Goal: Task Accomplishment & Management: Use online tool/utility

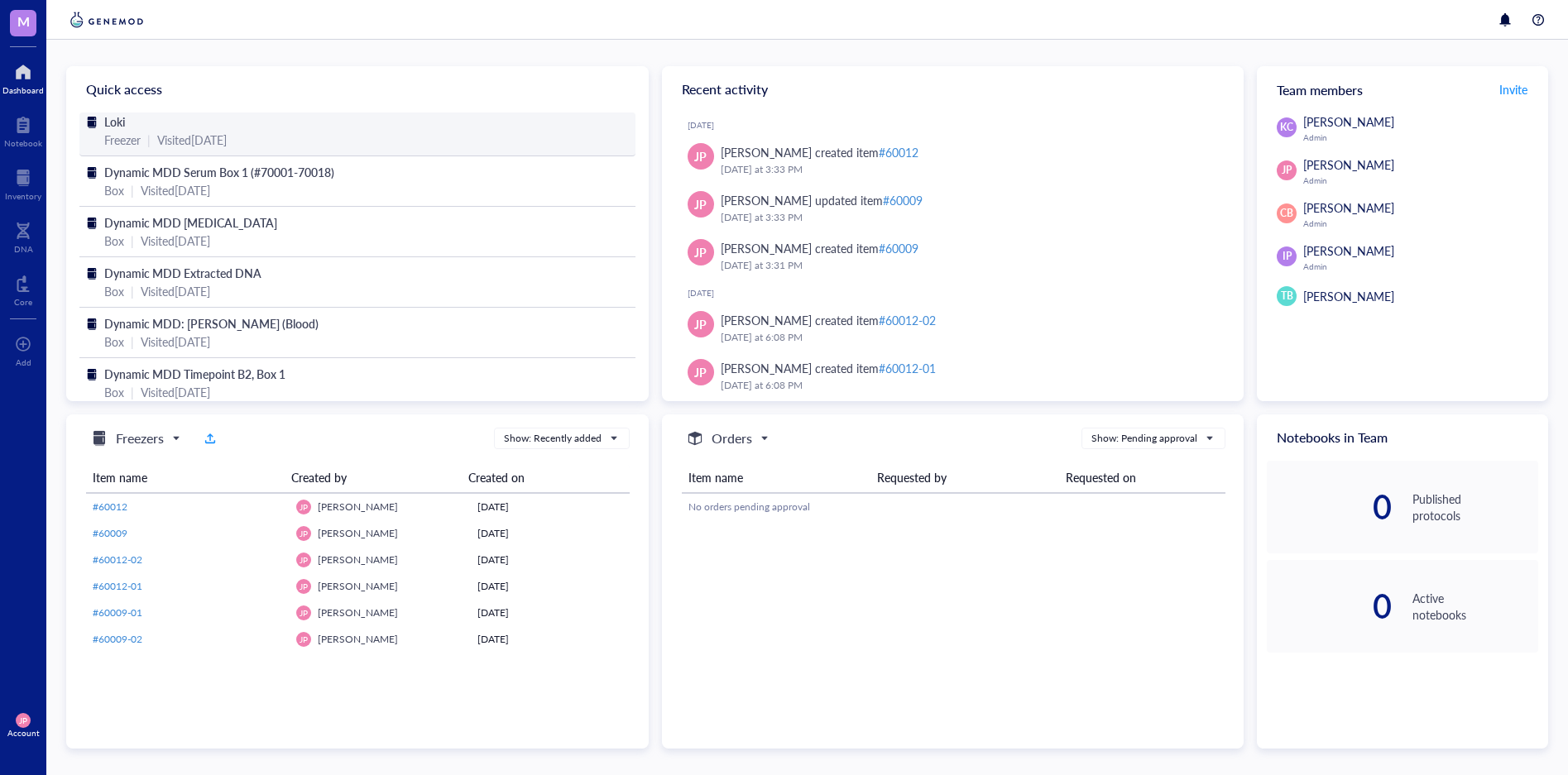
click at [184, 119] on div "Loki" at bounding box center [357, 121] width 507 height 18
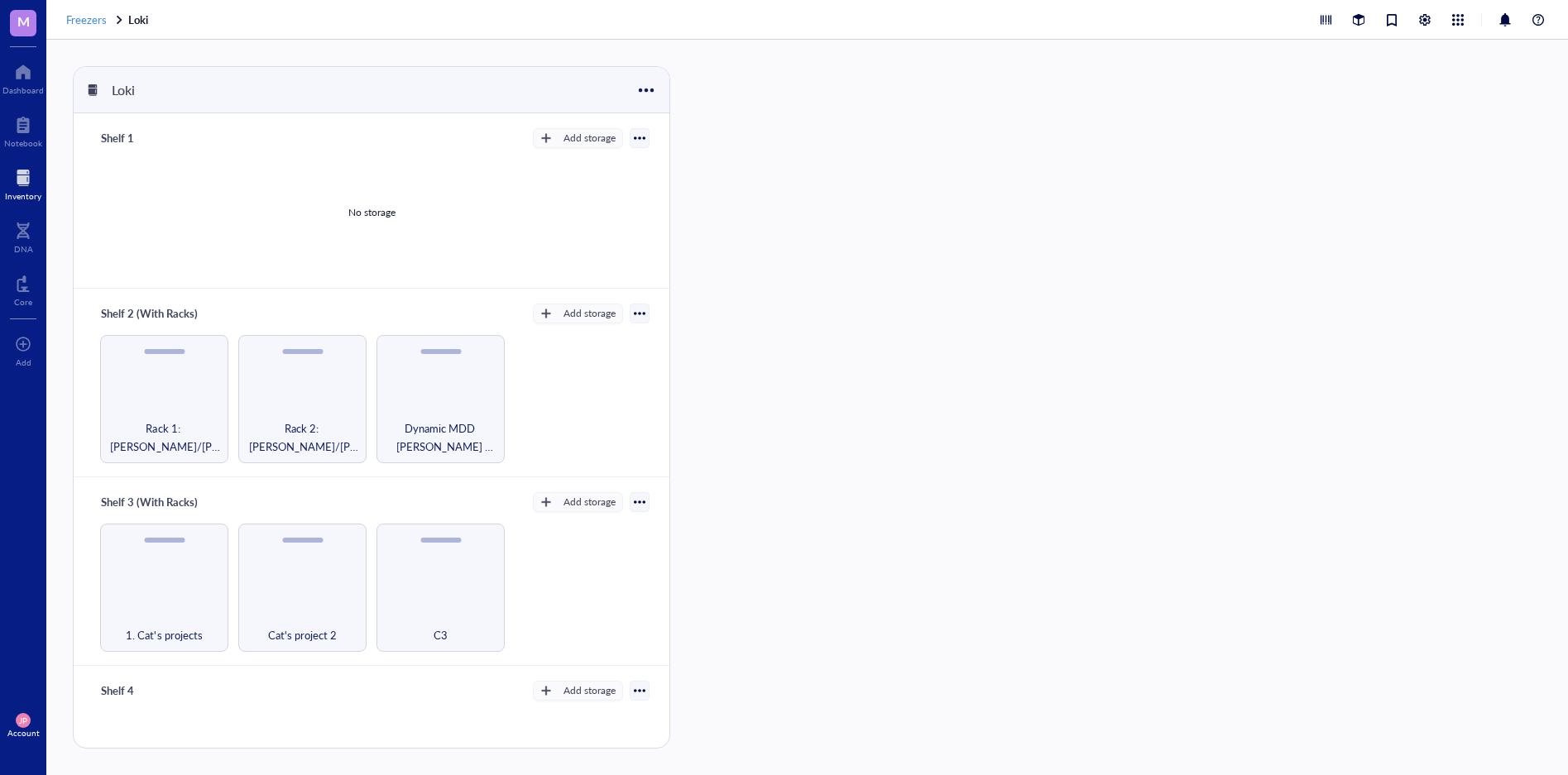
click at [86, 18] on span "Freezers" at bounding box center [86, 20] width 40 height 16
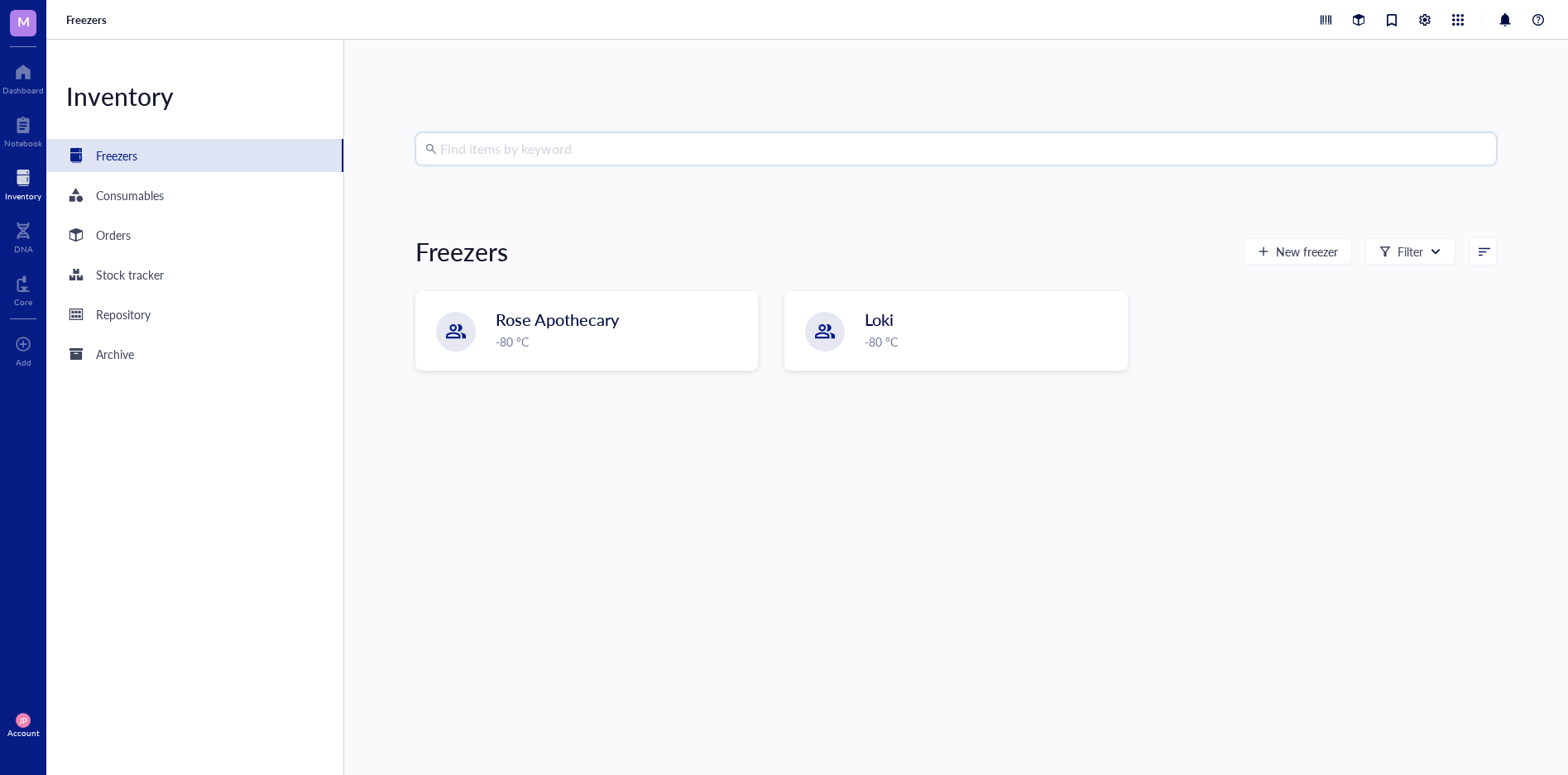
click at [542, 146] on input "search" at bounding box center [964, 149] width 1047 height 32
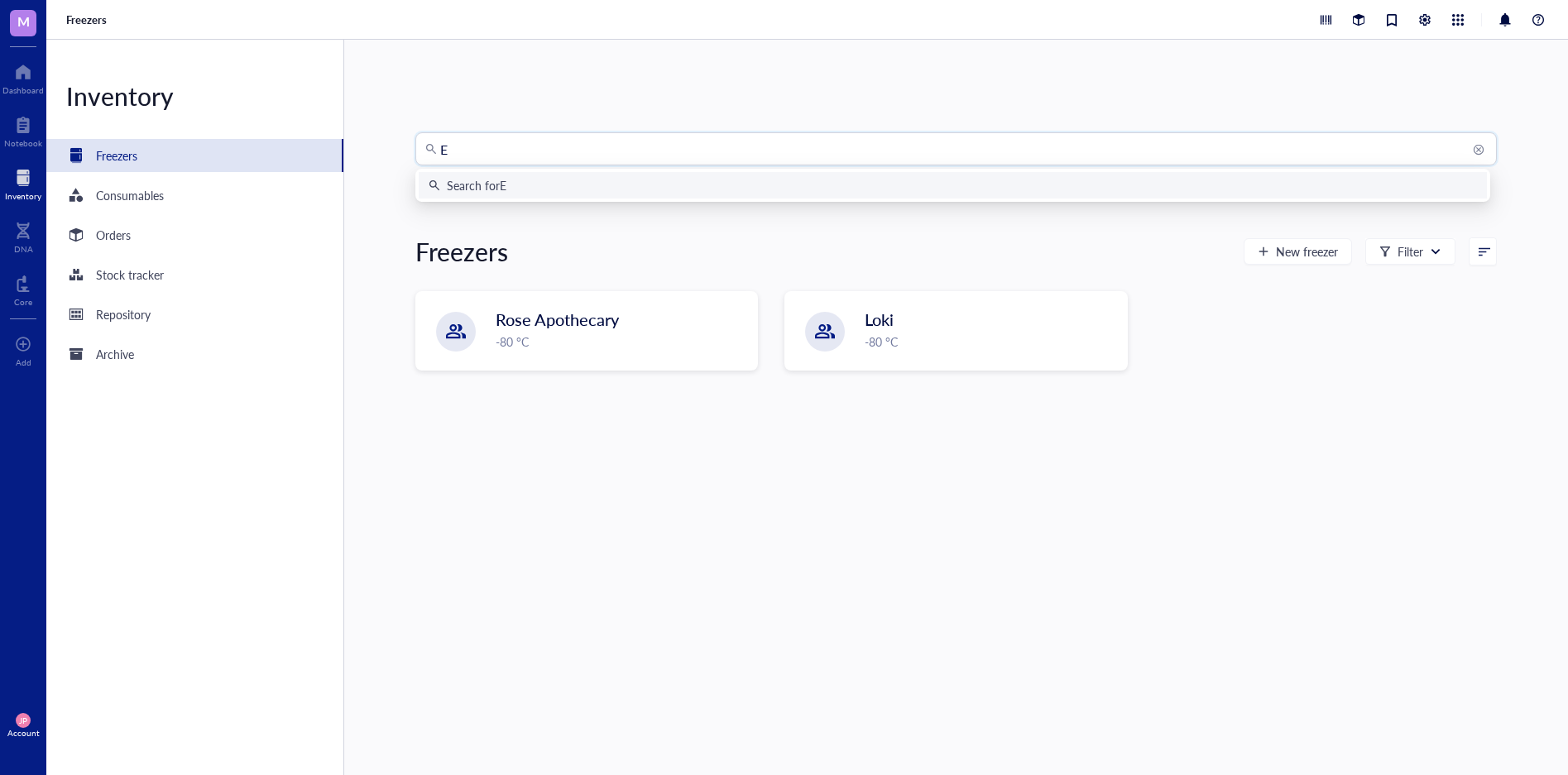
type input "EZ"
click at [547, 192] on div "Search for EZ" at bounding box center [953, 186] width 1049 height 18
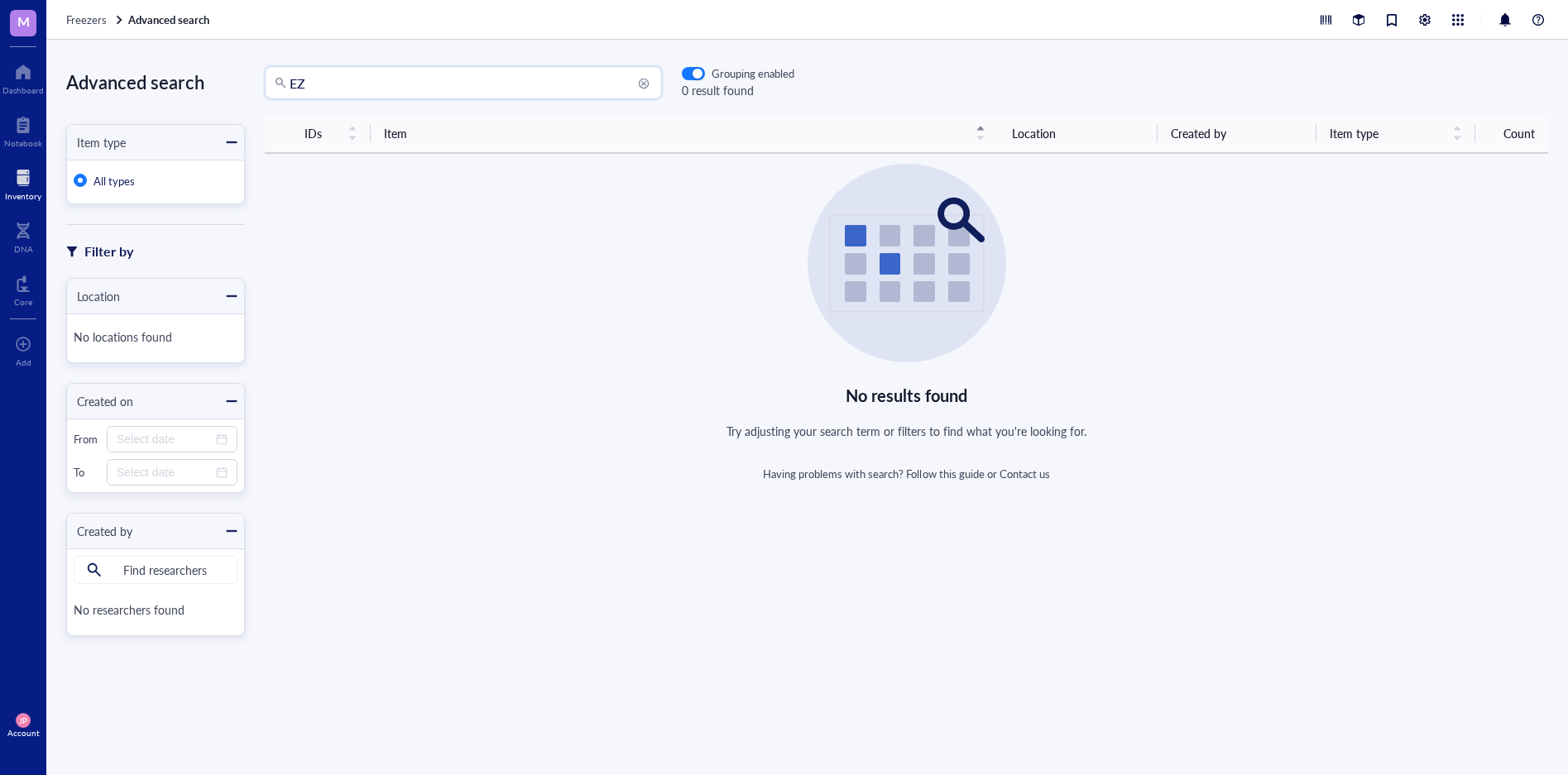
drag, startPoint x: 324, startPoint y: 83, endPoint x: 283, endPoint y: 77, distance: 41.4
click at [283, 77] on div "EZ" at bounding box center [463, 83] width 397 height 34
type input "CZ"
click at [85, 15] on span "Freezers" at bounding box center [86, 20] width 40 height 16
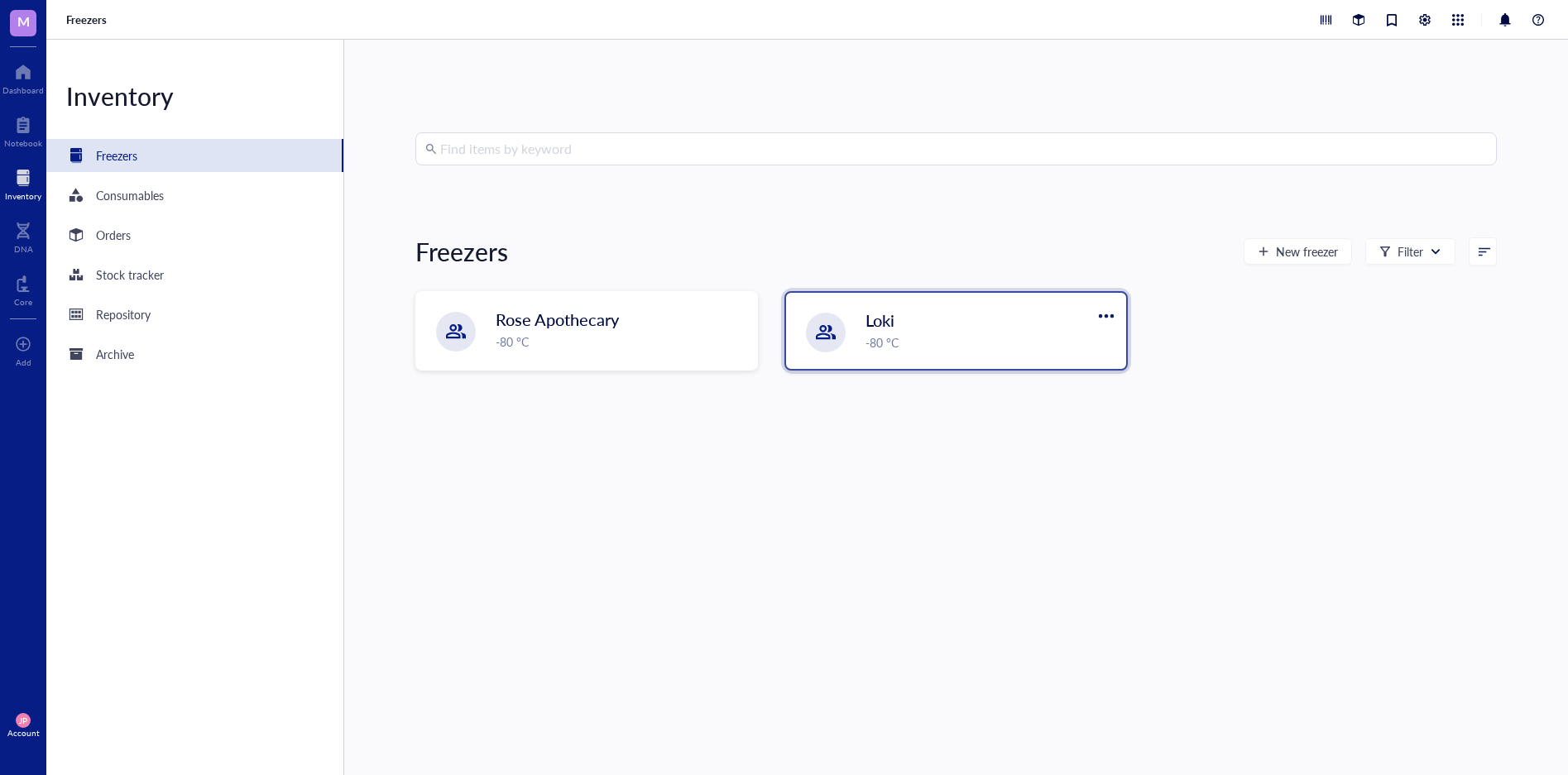
click at [915, 320] on div "Loki" at bounding box center [974, 320] width 215 height 23
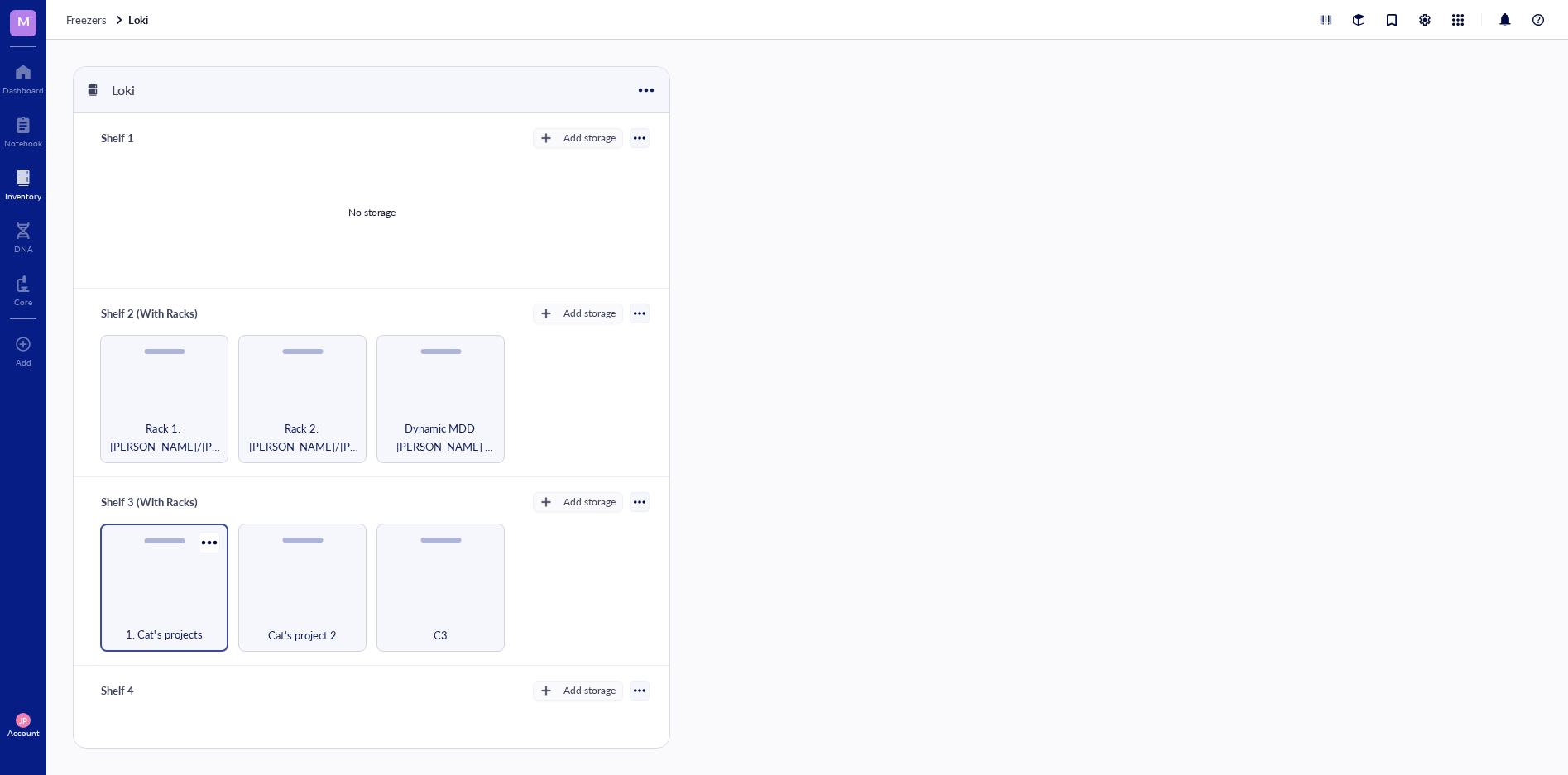
click at [188, 608] on div "1. Cat's projects" at bounding box center [164, 625] width 112 height 37
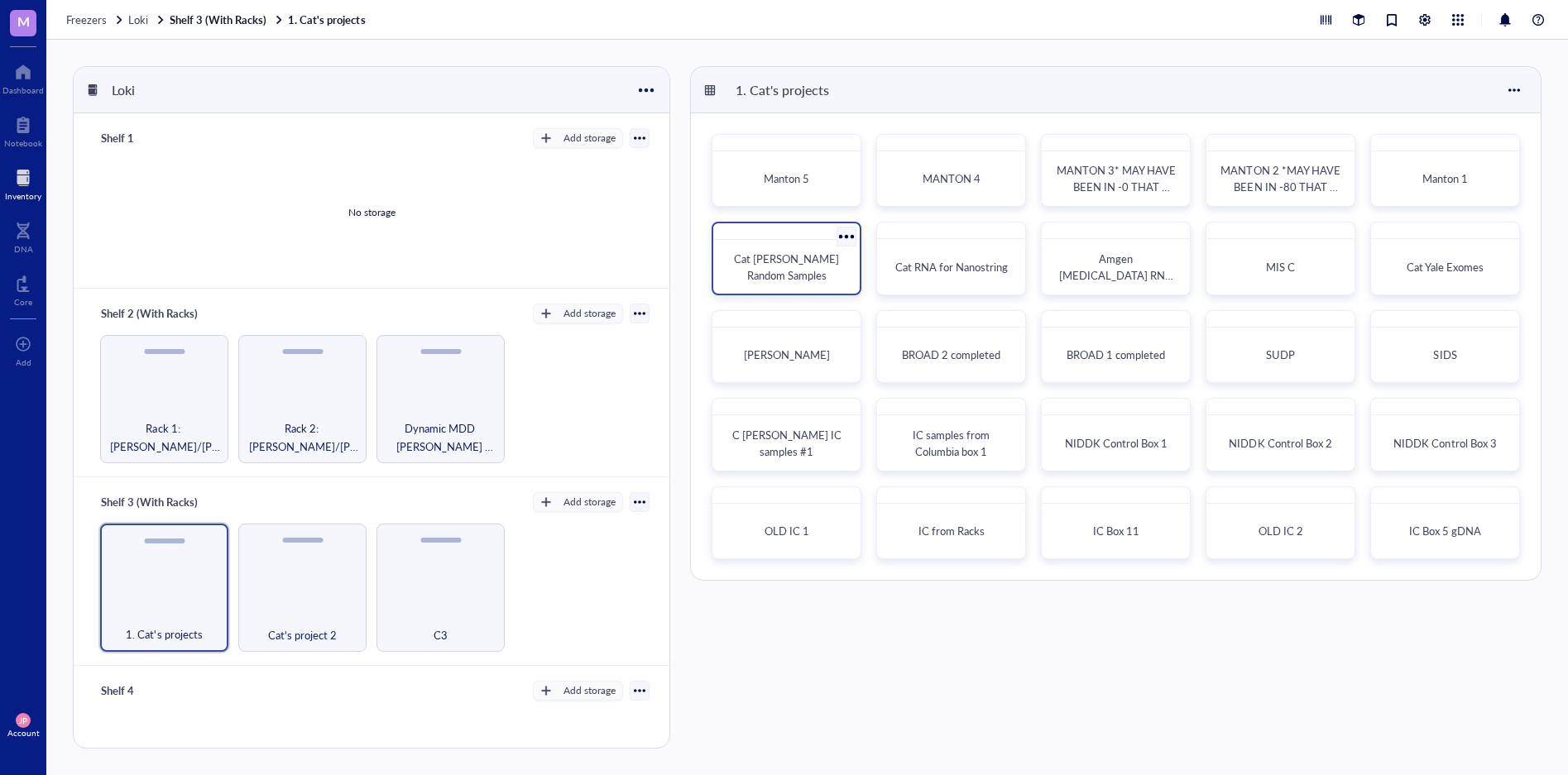
click at [780, 266] on span "Cat [PERSON_NAME] Random Samples" at bounding box center [788, 267] width 108 height 33
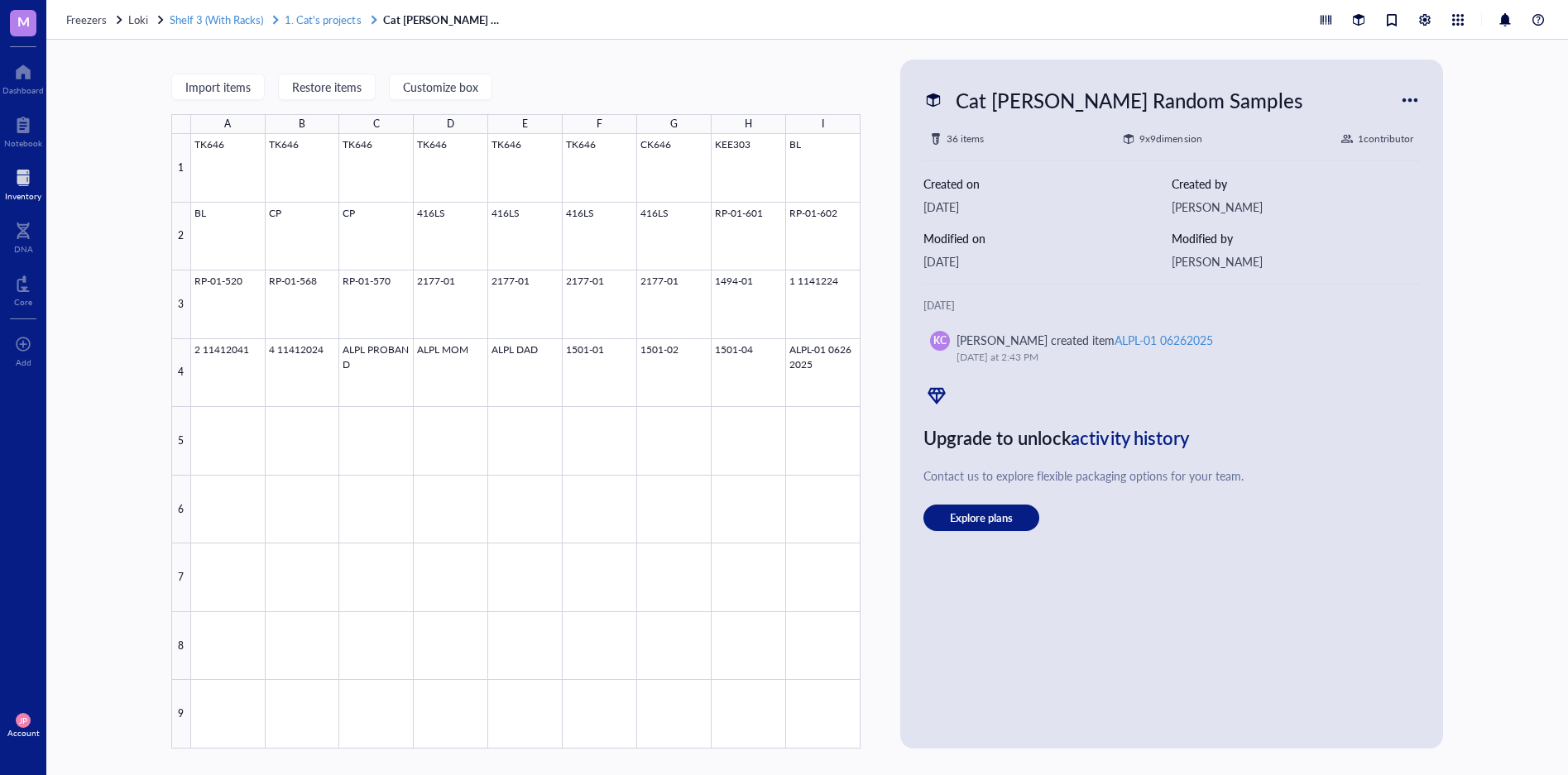
click at [217, 21] on span "Shelf 3 (With Racks)" at bounding box center [216, 20] width 94 height 16
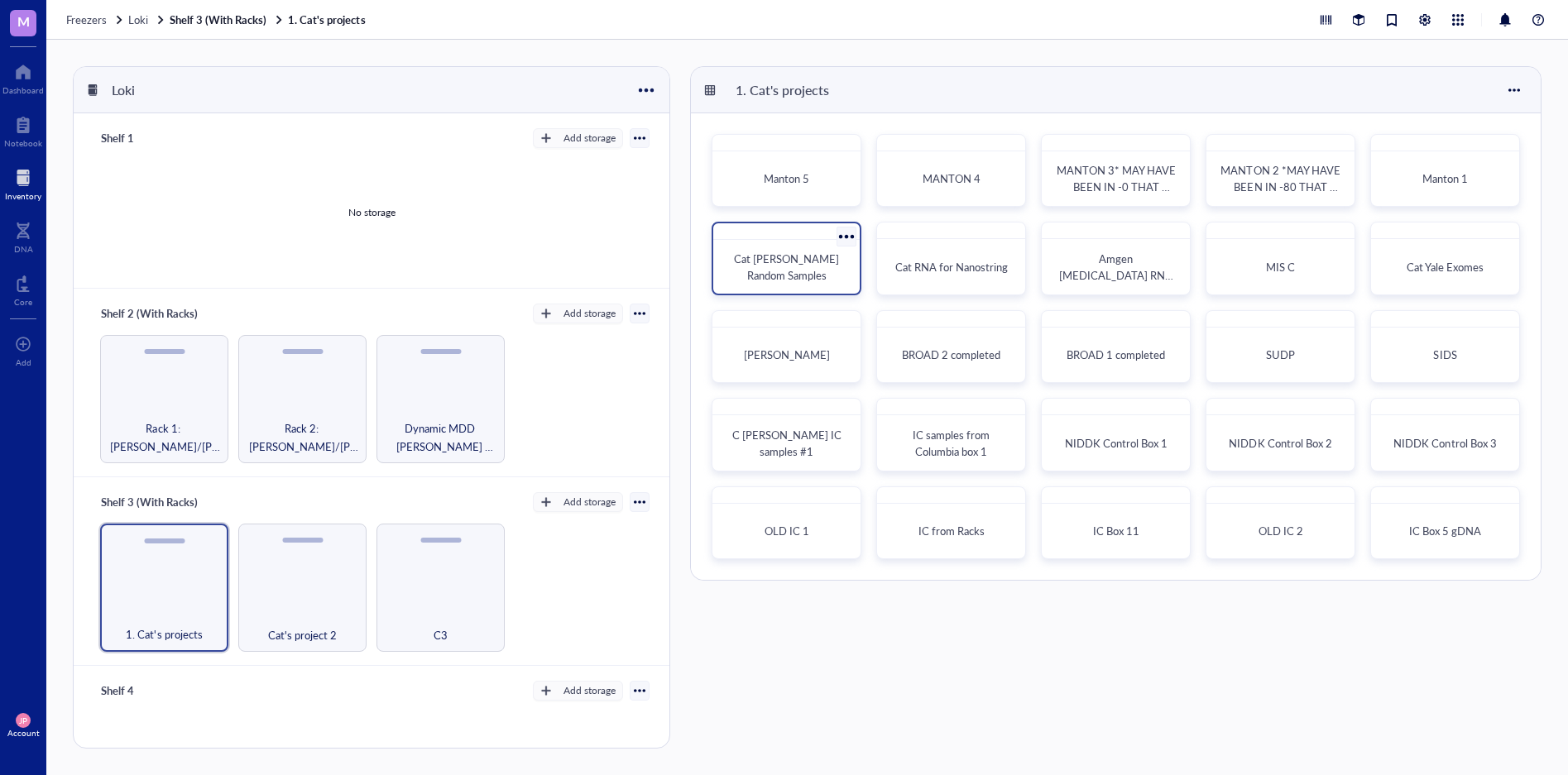
click at [792, 267] on span "Cat [PERSON_NAME] Random Samples" at bounding box center [788, 267] width 108 height 33
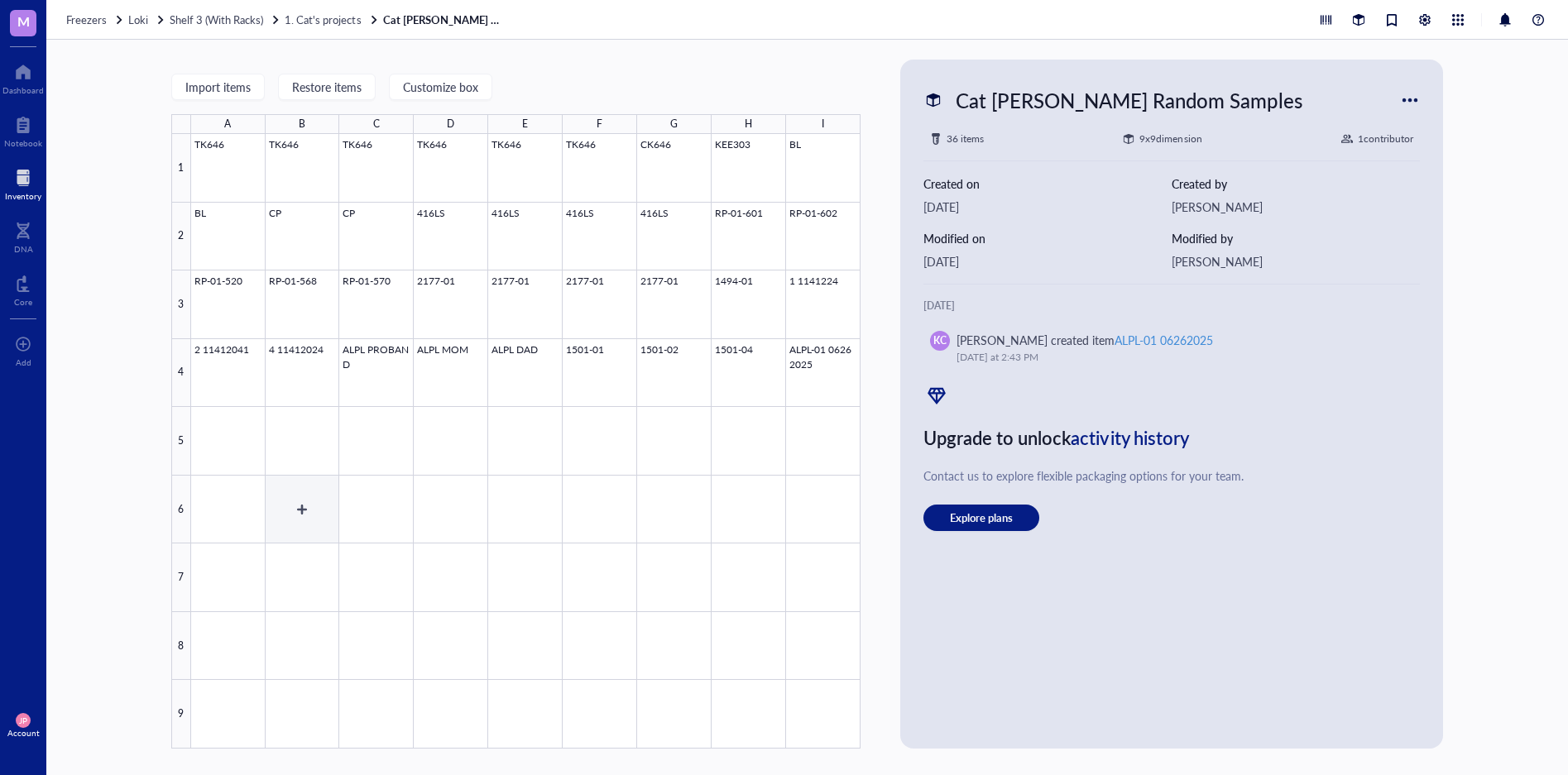
click at [314, 491] on div at bounding box center [526, 441] width 669 height 615
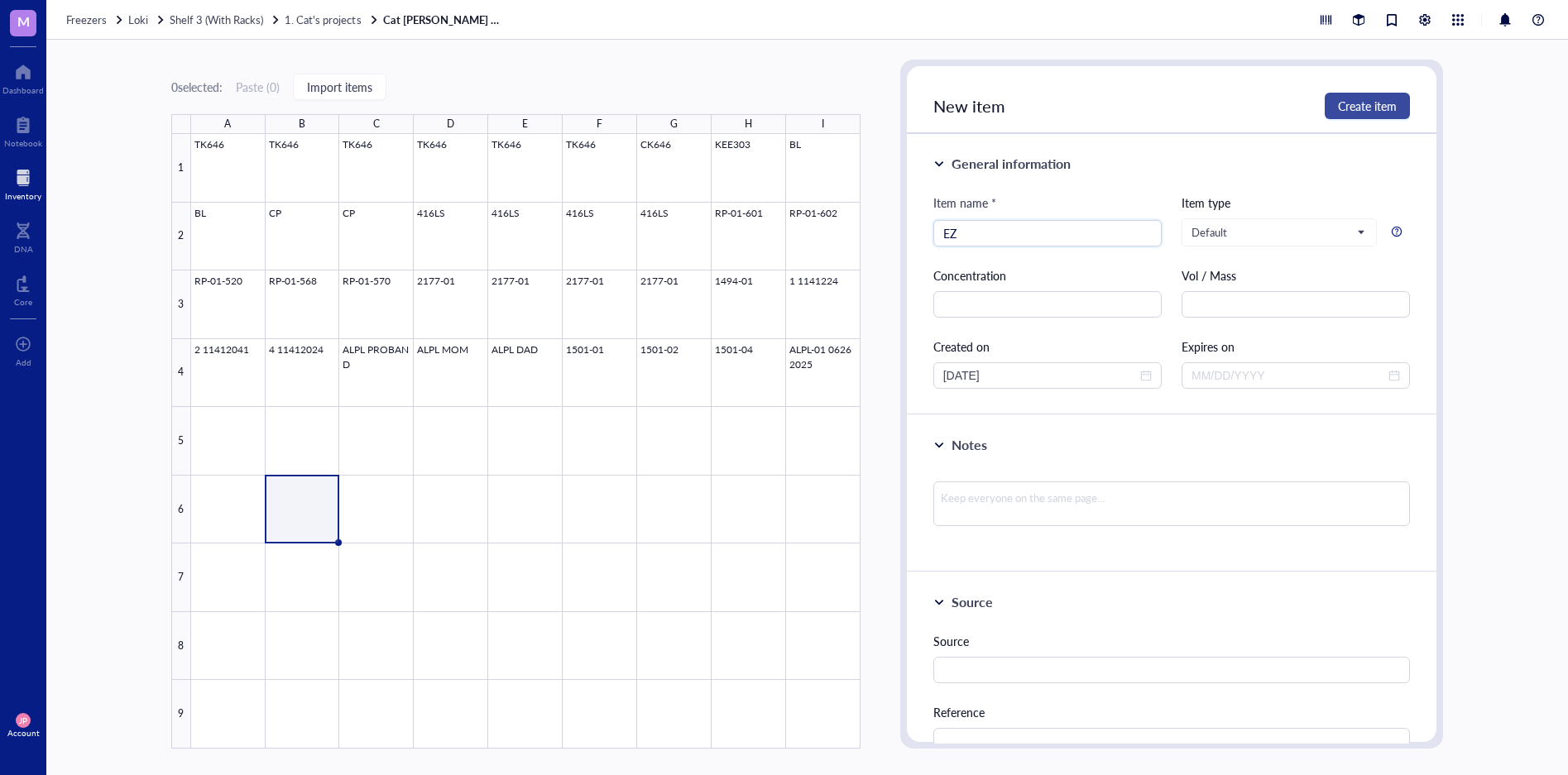
type input "EZ"
click at [1363, 100] on span "Create item" at bounding box center [1368, 106] width 59 height 13
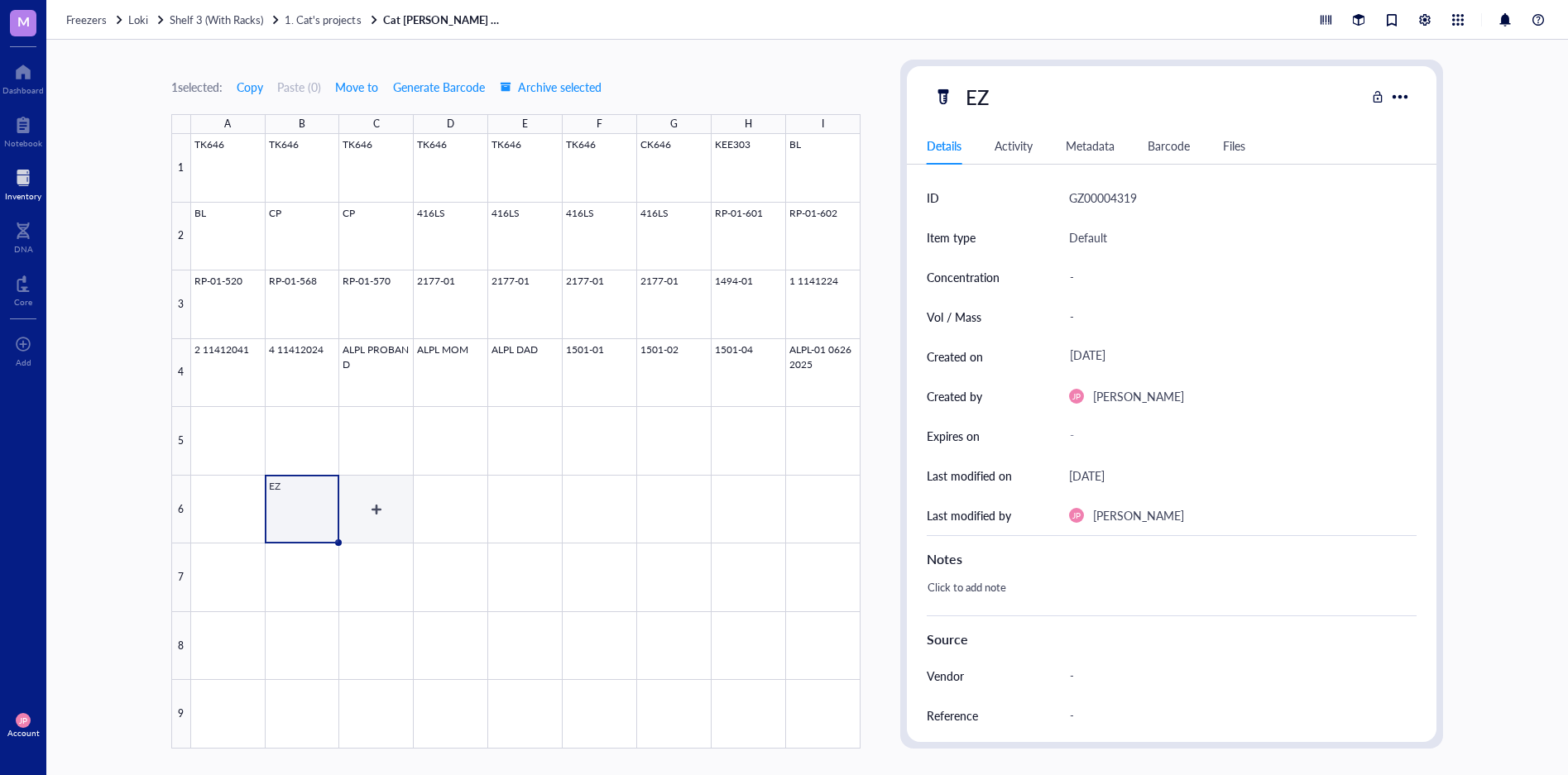
click at [389, 500] on div at bounding box center [526, 441] width 669 height 615
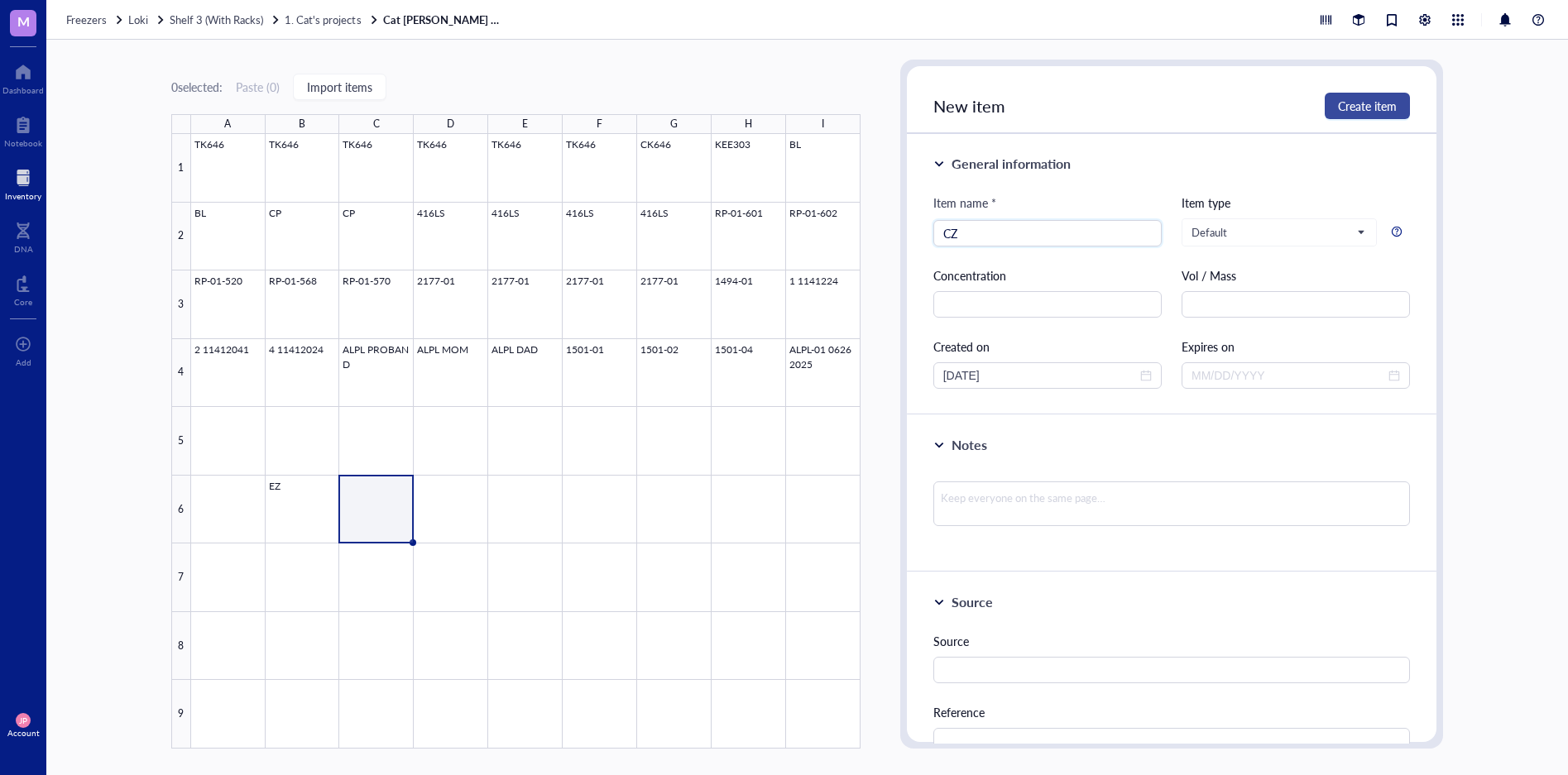
type input "CZ"
click at [1377, 103] on span "Create item" at bounding box center [1368, 106] width 59 height 13
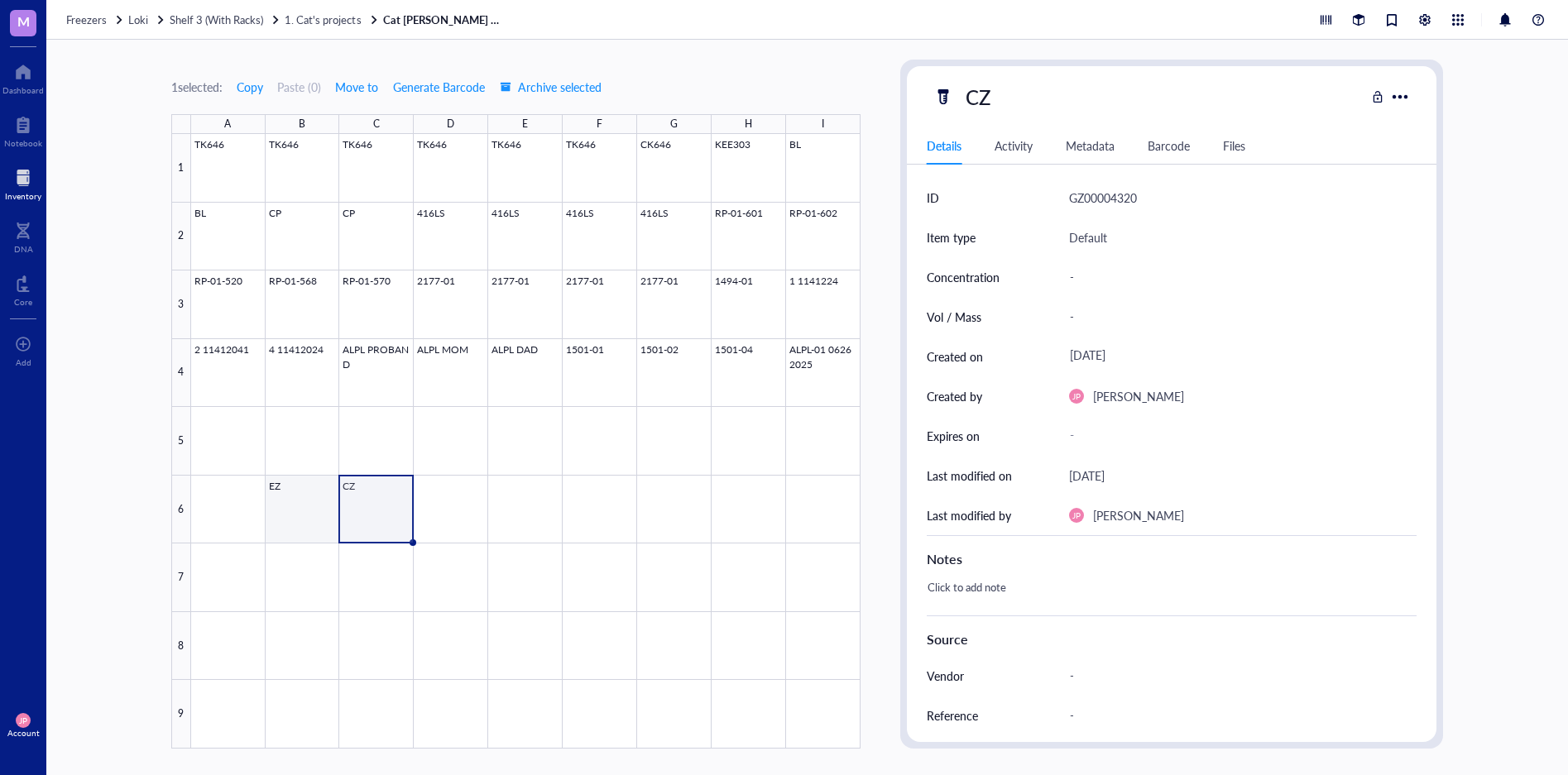
click at [298, 524] on div at bounding box center [526, 441] width 669 height 615
click at [418, 508] on div at bounding box center [526, 441] width 669 height 615
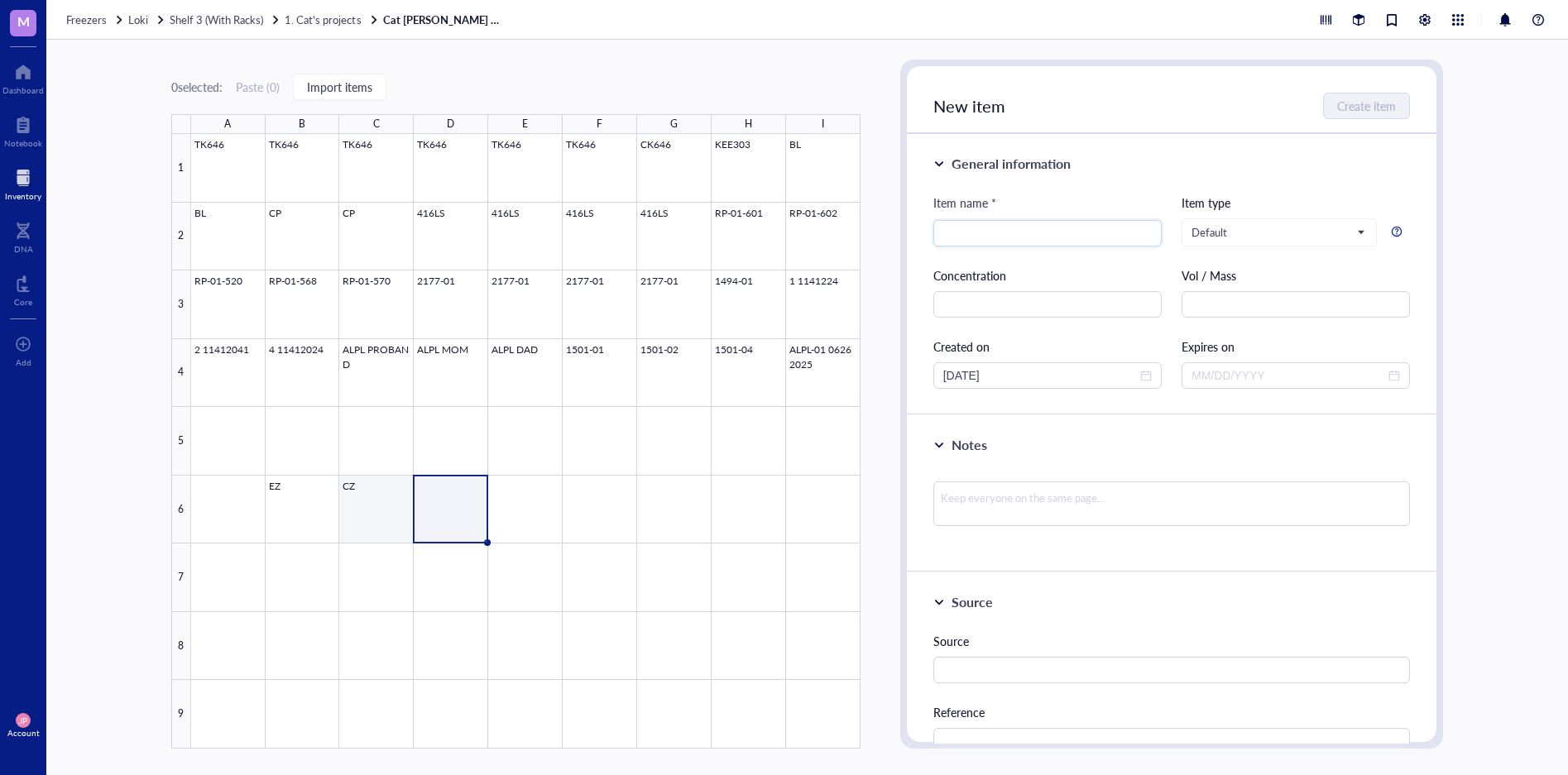
click at [375, 501] on div at bounding box center [526, 441] width 669 height 615
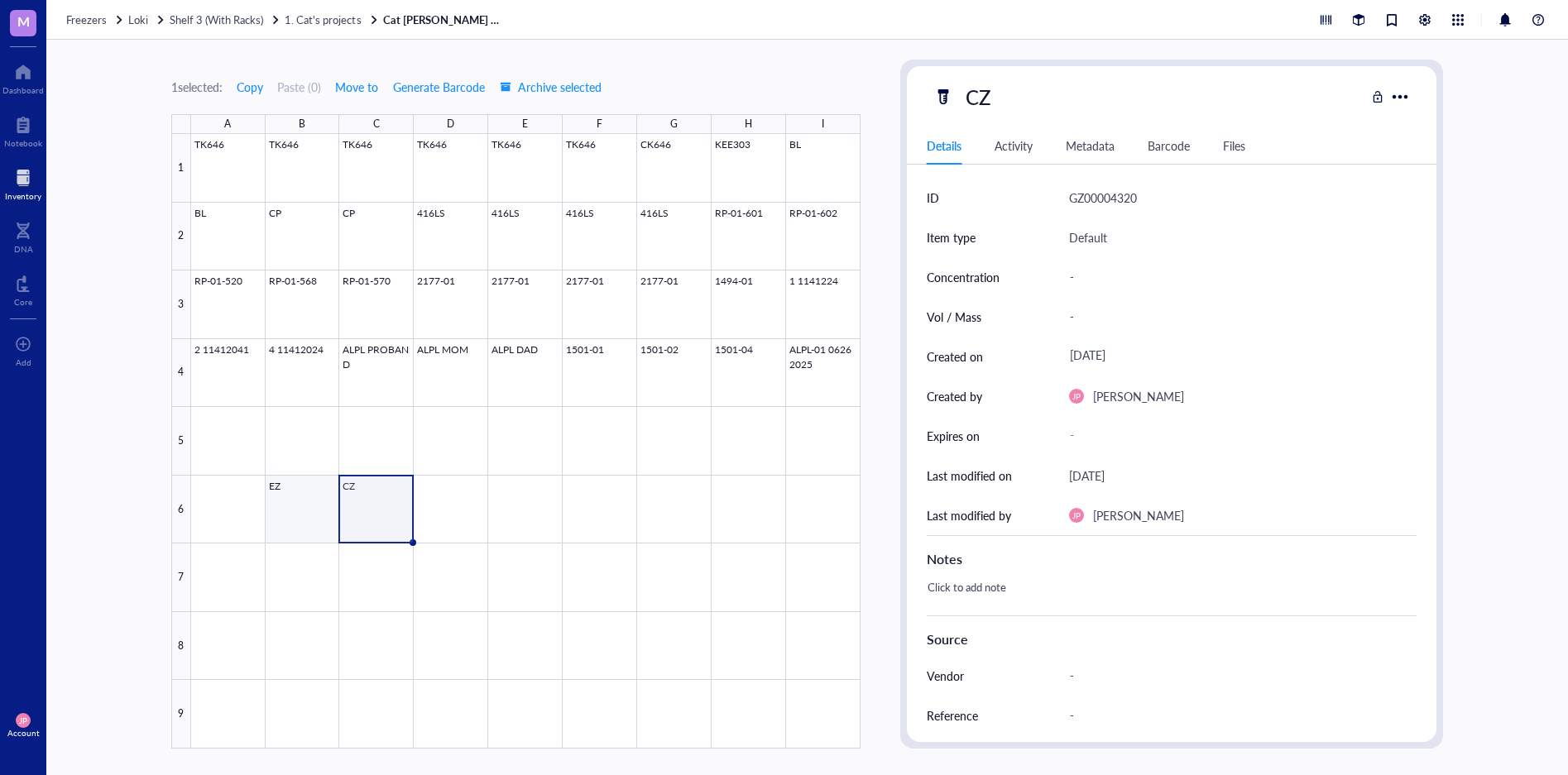
click at [311, 504] on div at bounding box center [526, 441] width 669 height 615
click at [833, 369] on div at bounding box center [526, 441] width 669 height 615
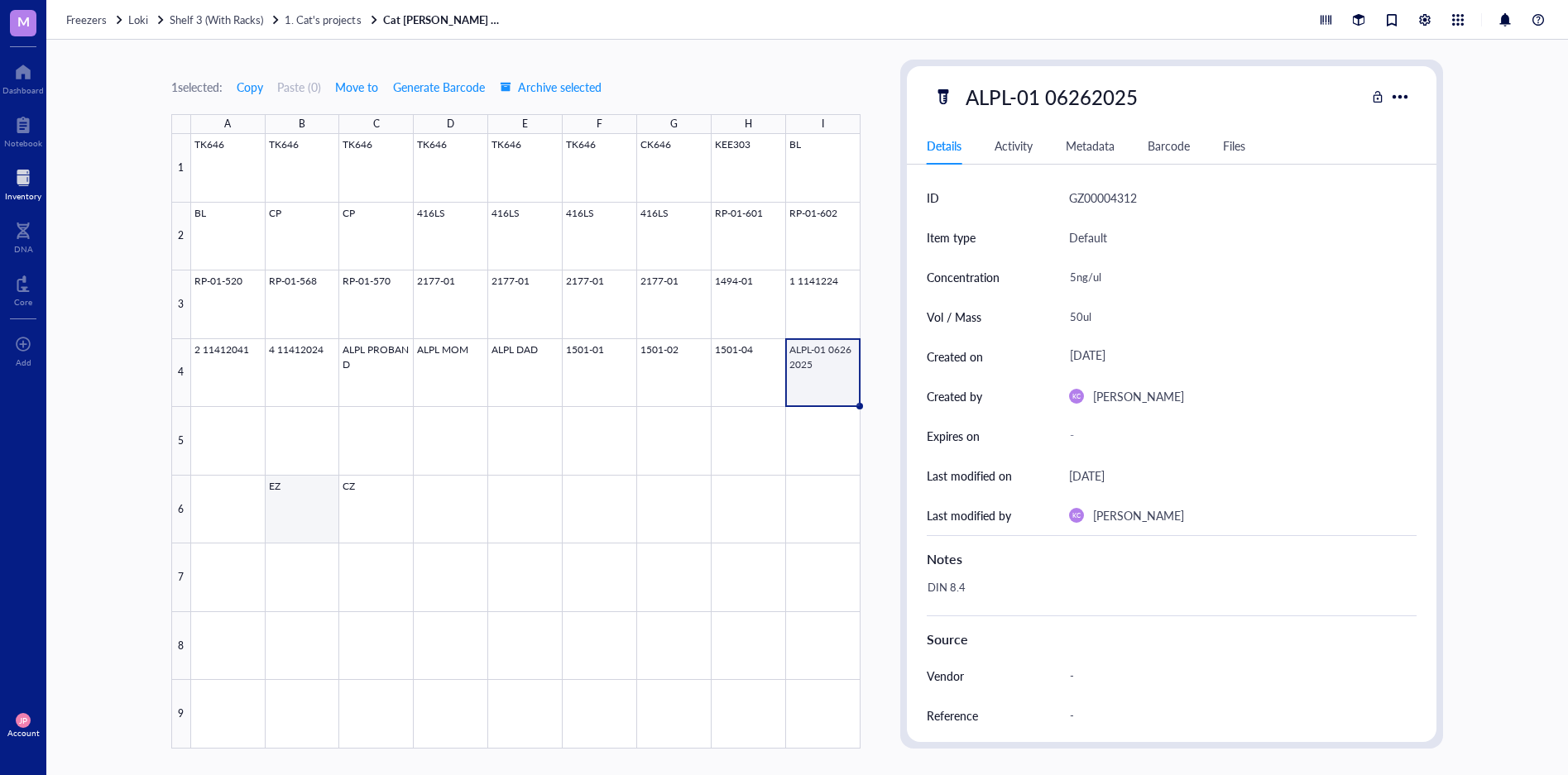
click at [292, 505] on div at bounding box center [526, 441] width 669 height 615
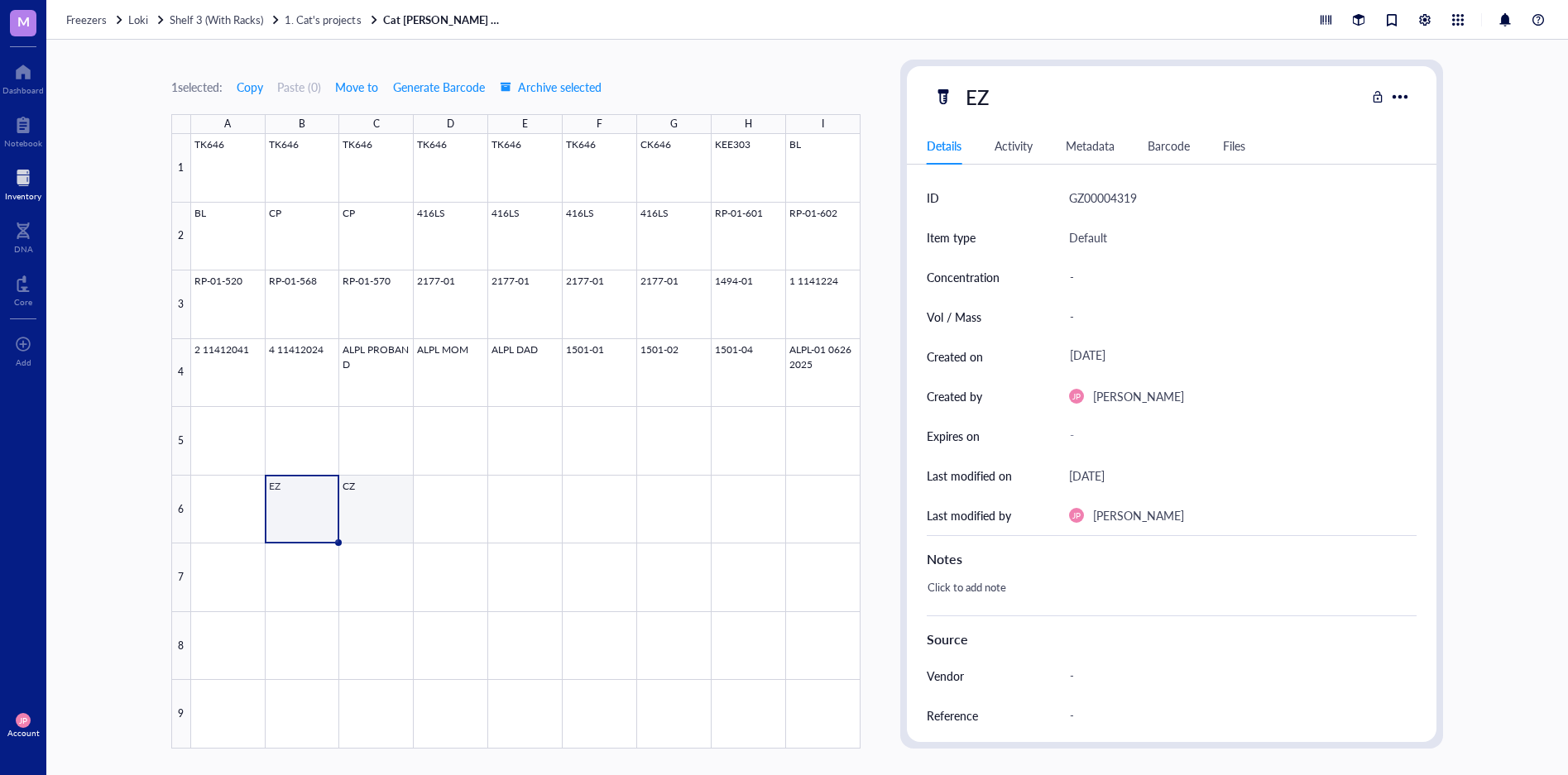
click at [366, 503] on div at bounding box center [526, 441] width 669 height 615
click at [120, 189] on div "1 selected: Copy Paste ( 0 ) Move to Generate Barcode Archive selected A B C D …" at bounding box center [808, 407] width 1523 height 736
click at [85, 21] on span "Freezers" at bounding box center [86, 20] width 40 height 16
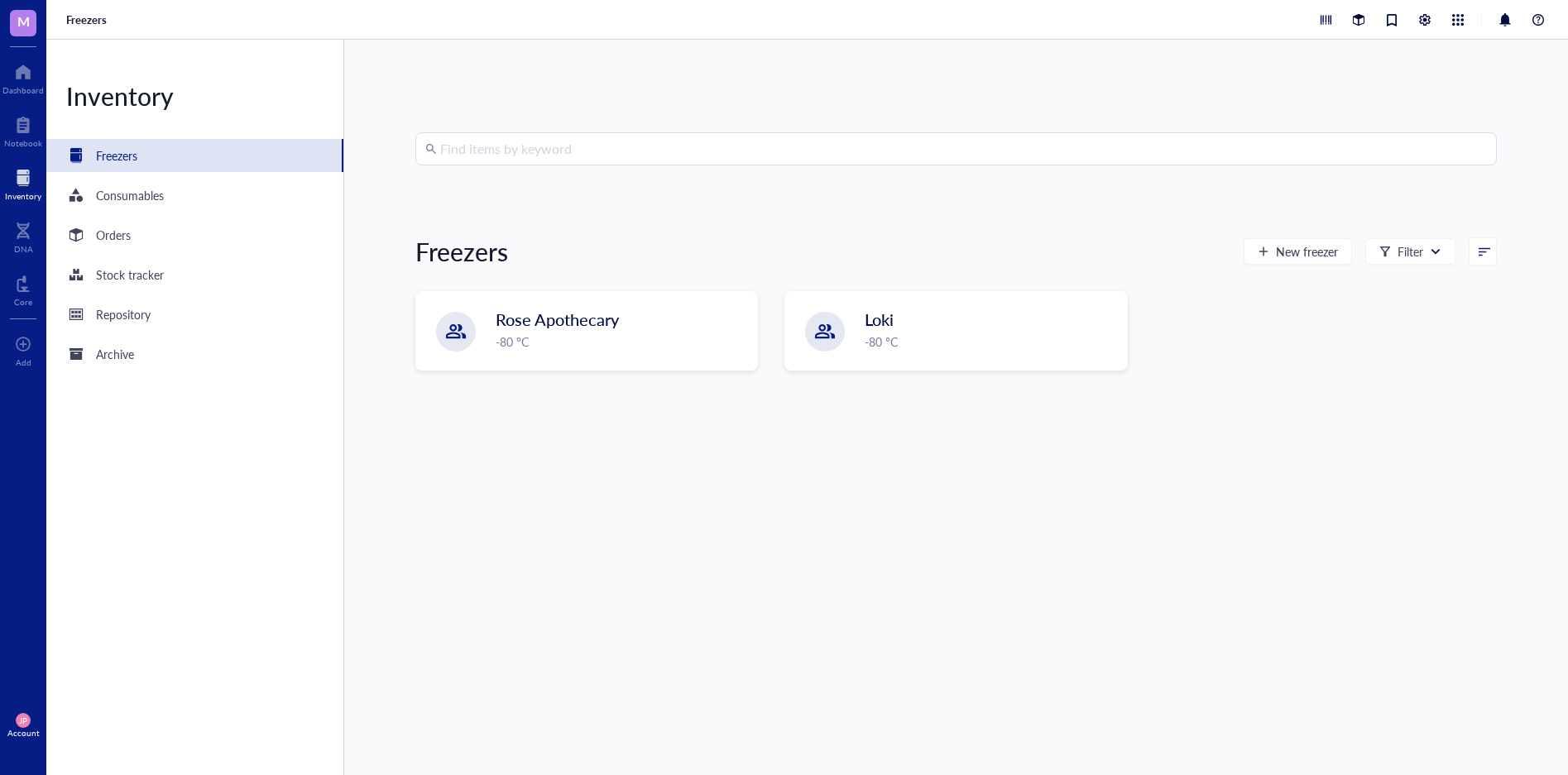
click at [545, 145] on input "search" at bounding box center [964, 149] width 1047 height 32
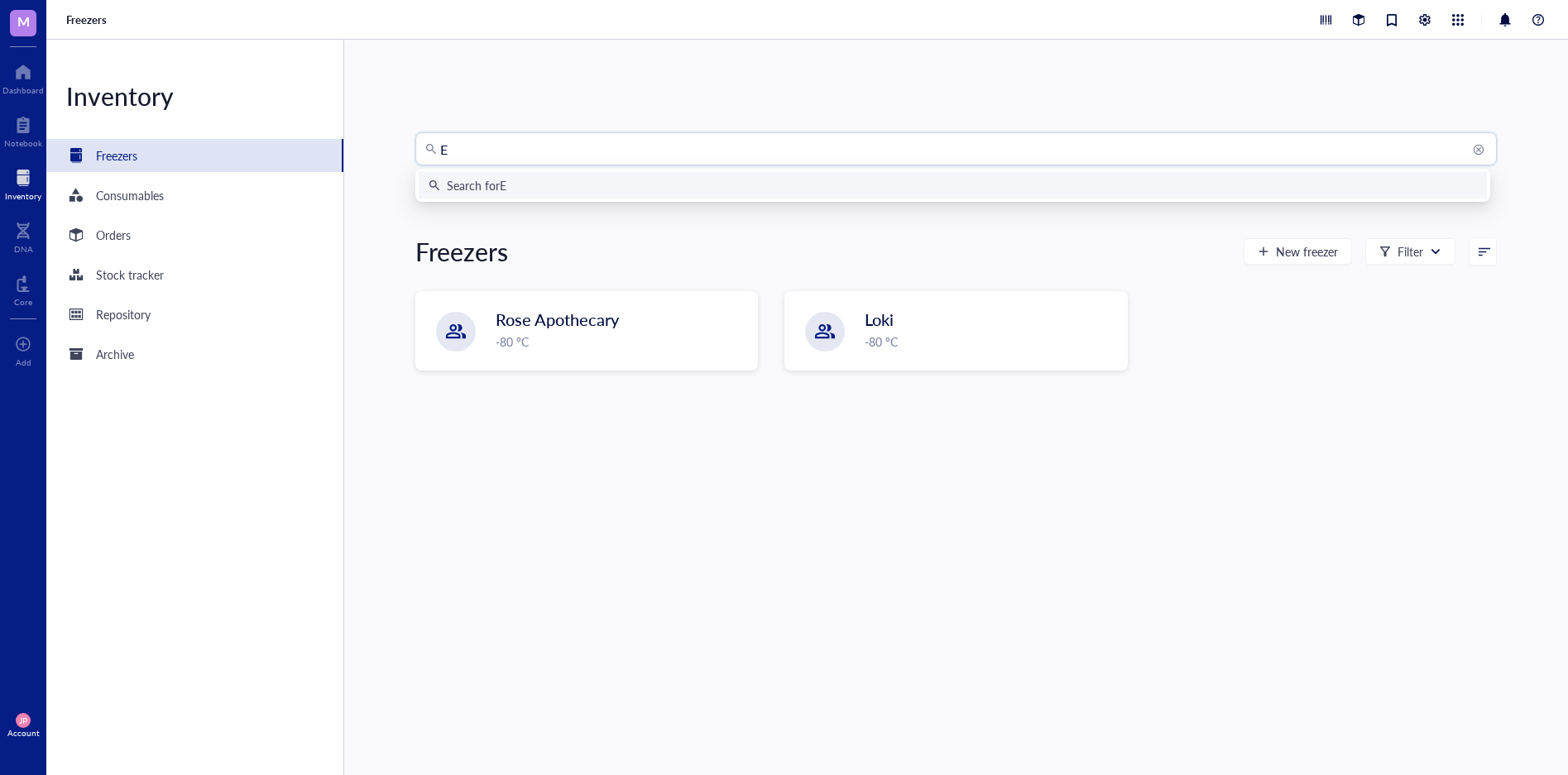
type input "EZ"
click at [529, 193] on div "Search for EZ" at bounding box center [953, 186] width 1049 height 18
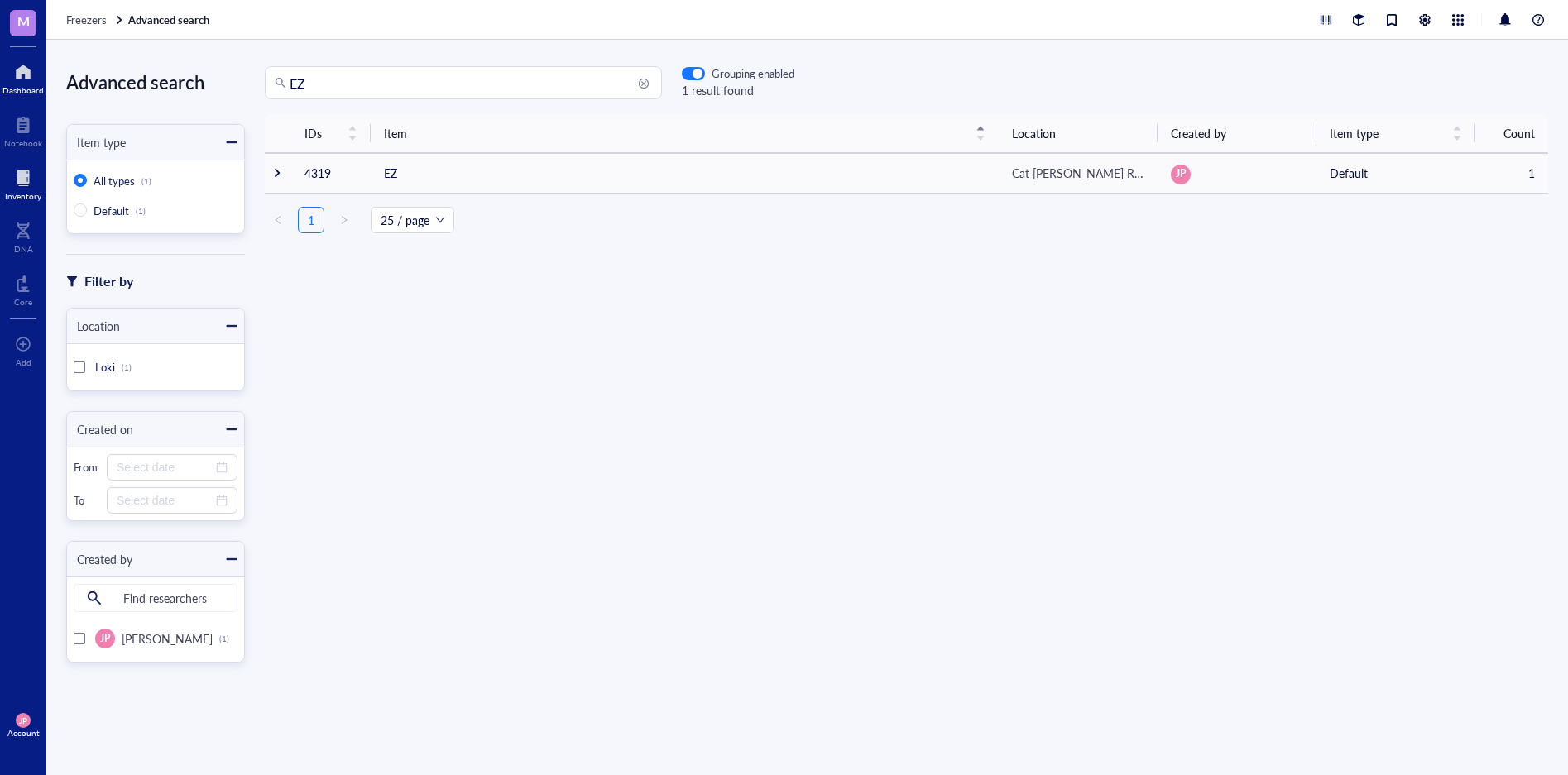
click at [24, 85] on div "Dashboard" at bounding box center [24, 90] width 41 height 10
